Goal: Information Seeking & Learning: Learn about a topic

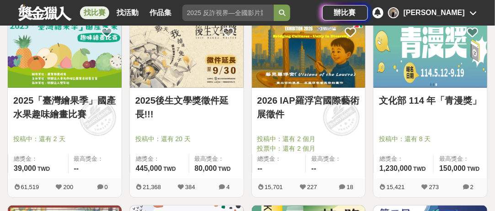
scroll to position [46, 0]
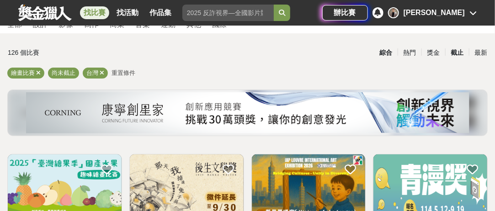
click at [455, 53] on div "截止" at bounding box center [457, 53] width 24 height 16
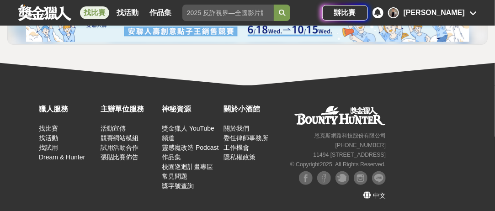
scroll to position [1282, 0]
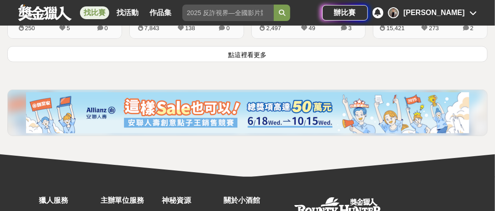
click at [241, 59] on button "點這裡看更多" at bounding box center [247, 54] width 481 height 16
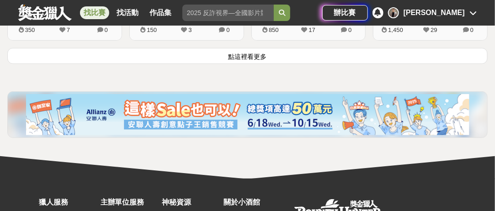
scroll to position [2364, 0]
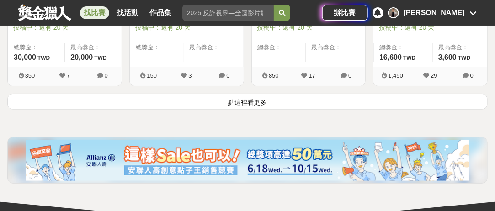
drag, startPoint x: 208, startPoint y: 101, endPoint x: 201, endPoint y: 100, distance: 6.5
click at [208, 101] on button "點這裡看更多" at bounding box center [247, 102] width 481 height 16
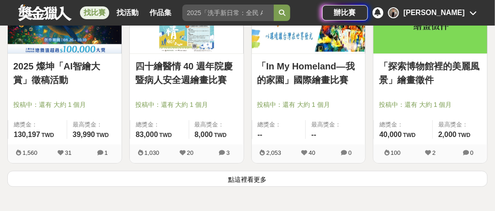
scroll to position [3507, 0]
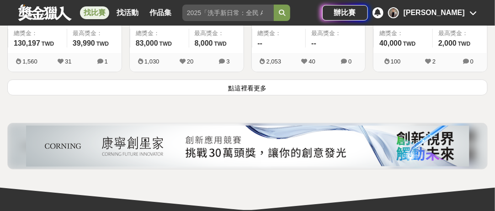
drag, startPoint x: 211, startPoint y: 76, endPoint x: 212, endPoint y: 70, distance: 6.5
click at [211, 80] on button "點這裡看更多" at bounding box center [247, 88] width 481 height 16
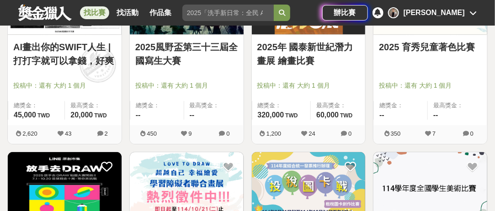
scroll to position [4467, 0]
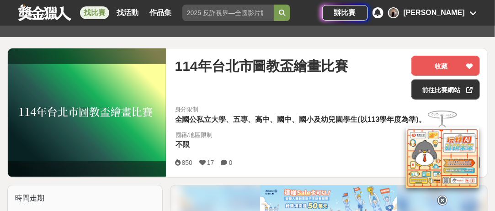
scroll to position [137, 0]
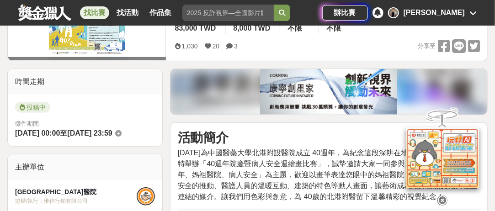
scroll to position [137, 0]
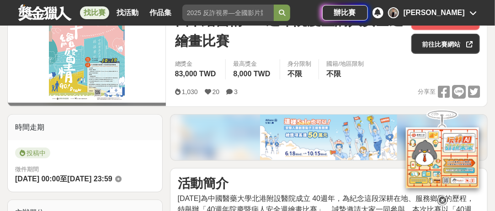
click at [346, 94] on div "1,030 20 3 分享至" at bounding box center [327, 92] width 305 height 14
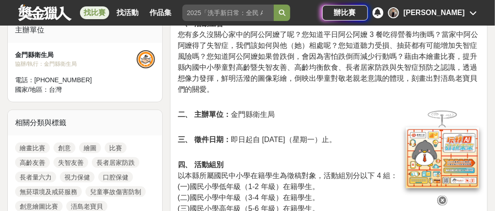
scroll to position [366, 0]
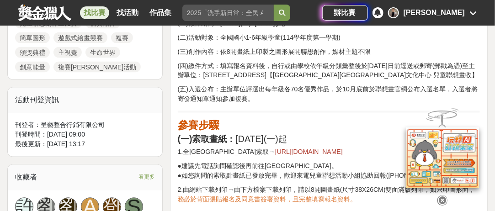
scroll to position [457, 0]
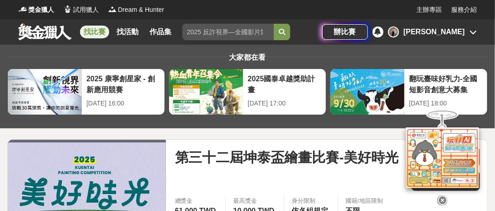
scroll to position [229, 0]
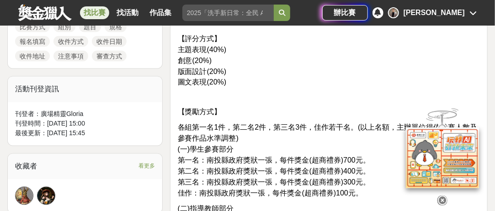
scroll to position [594, 0]
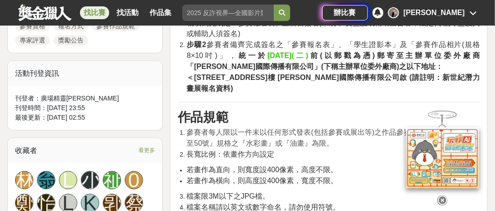
scroll to position [640, 0]
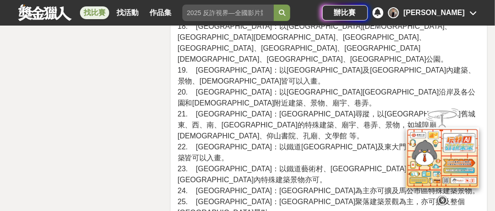
scroll to position [2377, 0]
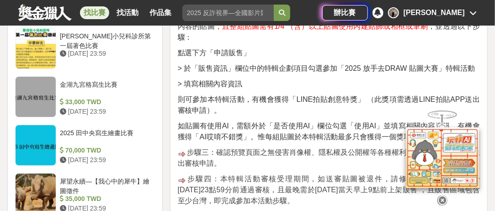
scroll to position [1097, 0]
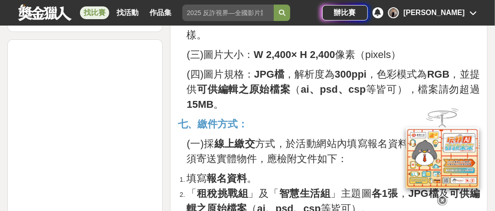
scroll to position [1234, 0]
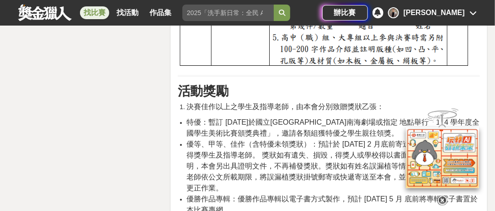
scroll to position [4160, 0]
